Goal: Transaction & Acquisition: Purchase product/service

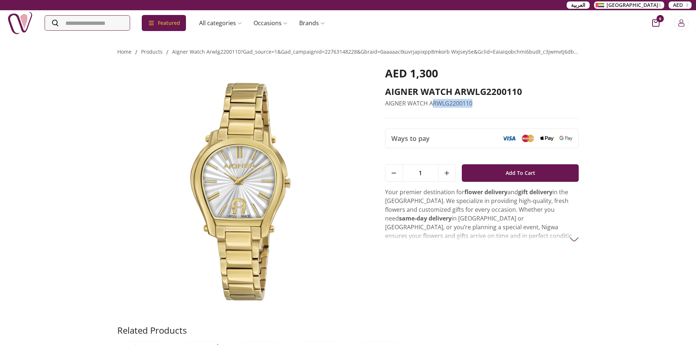
drag, startPoint x: 435, startPoint y: 102, endPoint x: 495, endPoint y: 110, distance: 60.0
click at [495, 110] on div "AED 1,300 AIGNER WATCH ARWLG2200110 AIGNER WATCH ARWLG2200110" at bounding box center [482, 93] width 194 height 52
click at [493, 114] on div "AED 1,300 AIGNER WATCH ARWLG2200110 AIGNER WATCH ARWLG2200110" at bounding box center [482, 93] width 194 height 52
click at [278, 216] on img at bounding box center [240, 187] width 247 height 241
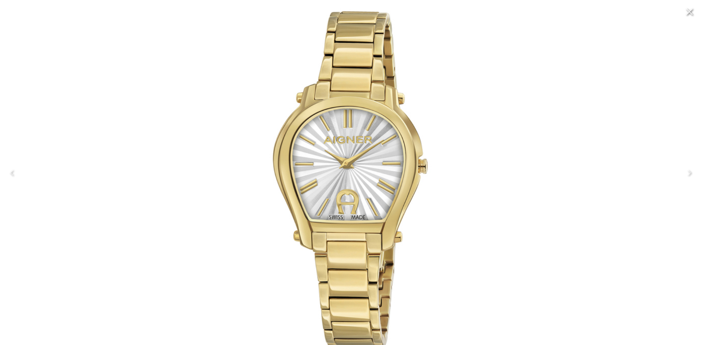
click at [296, 215] on img at bounding box center [351, 172] width 334 height 372
drag, startPoint x: 467, startPoint y: 194, endPoint x: 492, endPoint y: 173, distance: 32.7
click at [491, 174] on img at bounding box center [351, 172] width 334 height 372
drag, startPoint x: 348, startPoint y: 182, endPoint x: 258, endPoint y: 176, distance: 90.5
click at [275, 178] on img at bounding box center [351, 172] width 334 height 372
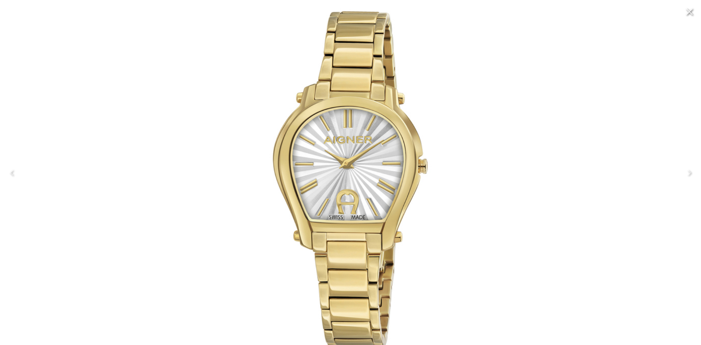
drag, startPoint x: 296, startPoint y: 161, endPoint x: 350, endPoint y: 106, distance: 77.5
click at [347, 118] on img at bounding box center [351, 172] width 334 height 372
drag, startPoint x: 353, startPoint y: 169, endPoint x: 354, endPoint y: 158, distance: 11.0
click at [354, 164] on img at bounding box center [351, 172] width 334 height 372
drag, startPoint x: 357, startPoint y: 116, endPoint x: 251, endPoint y: 159, distance: 114.0
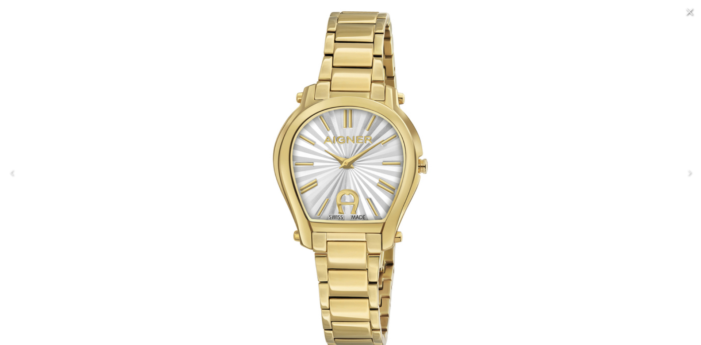
click at [251, 159] on img at bounding box center [351, 172] width 334 height 372
click at [252, 158] on img at bounding box center [351, 172] width 334 height 372
click at [396, 138] on img at bounding box center [351, 172] width 334 height 372
